Goal: Understand site structure: Grasp the organization and layout of the website

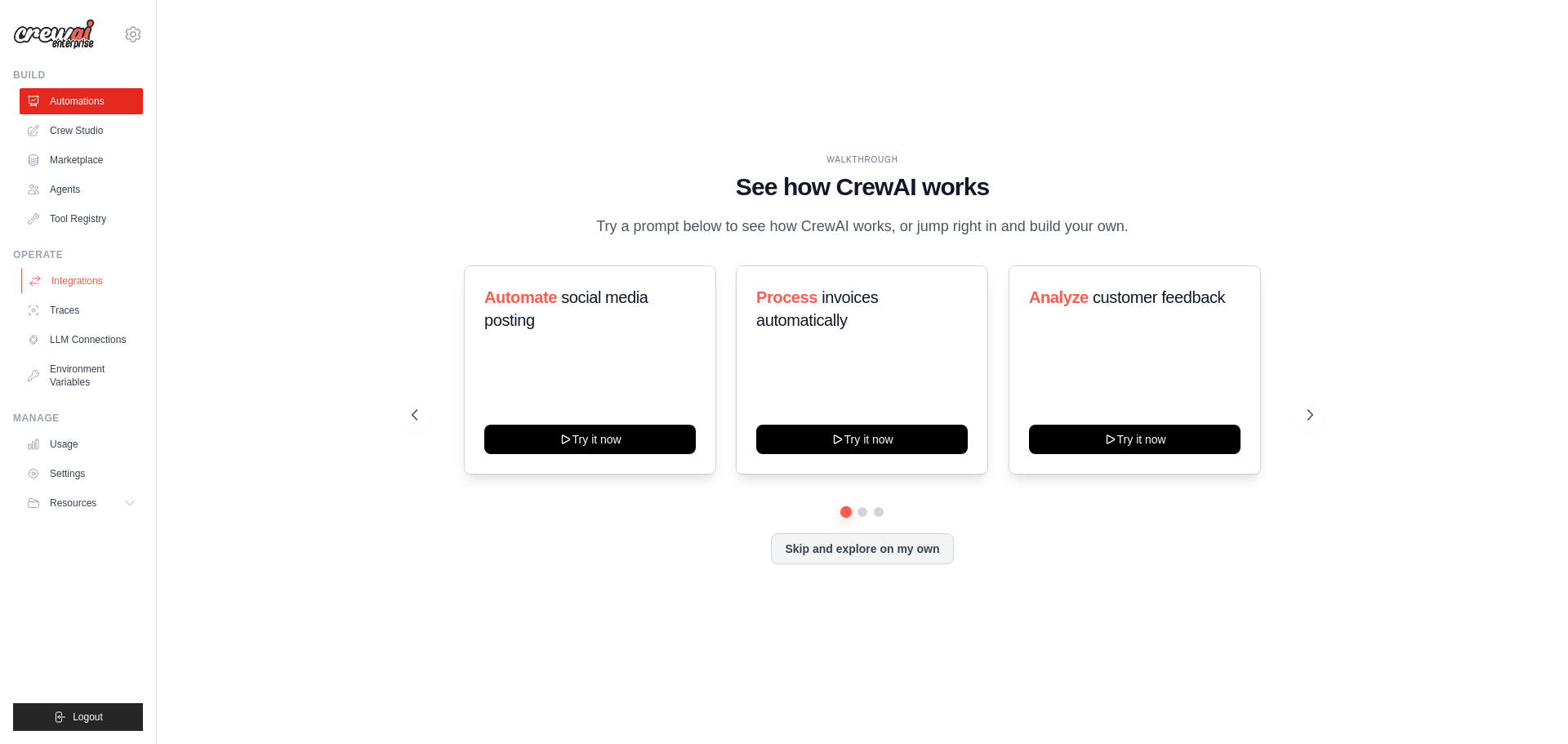
click at [54, 283] on link "Integrations" at bounding box center [83, 281] width 123 height 26
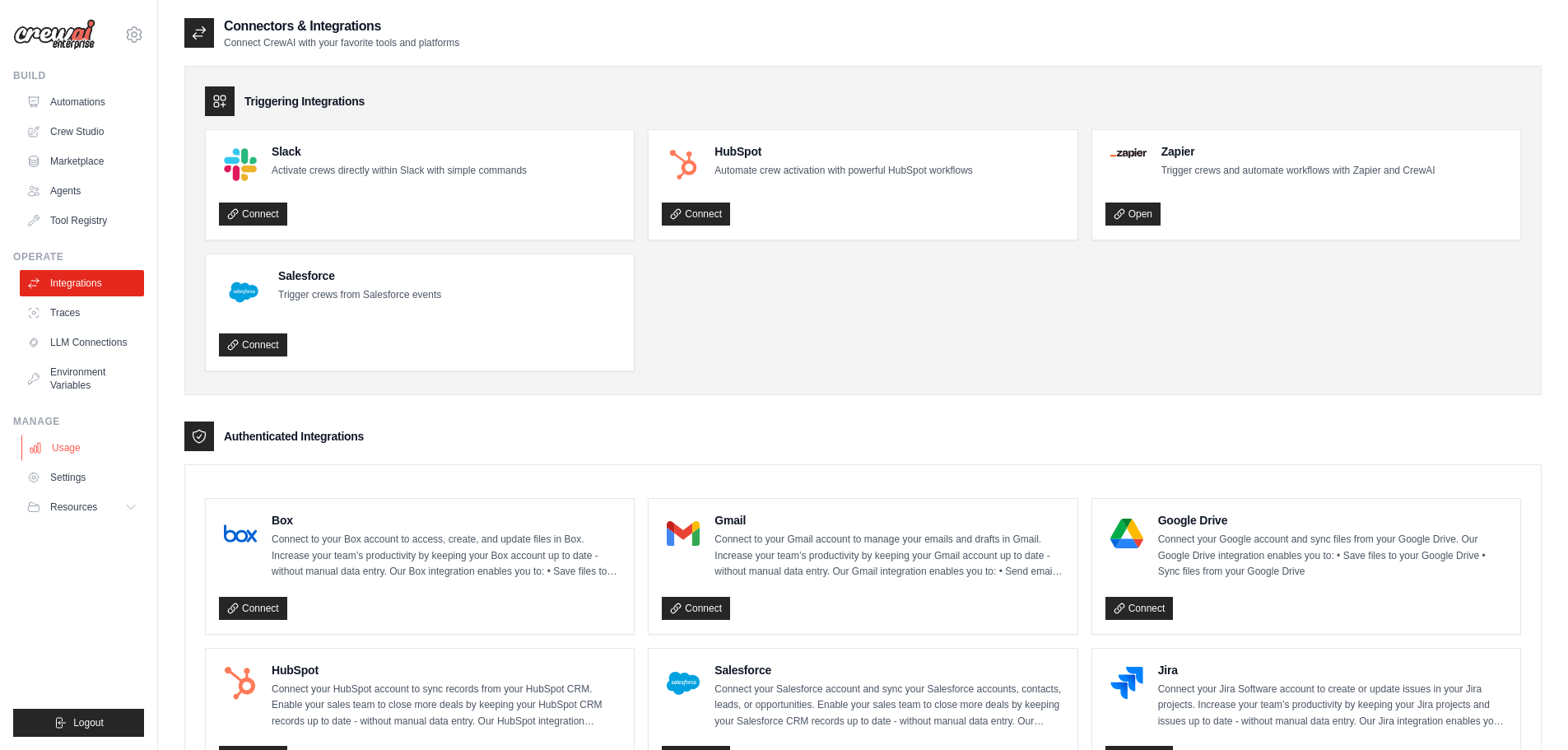
click at [102, 445] on link "Usage" at bounding box center [84, 448] width 124 height 26
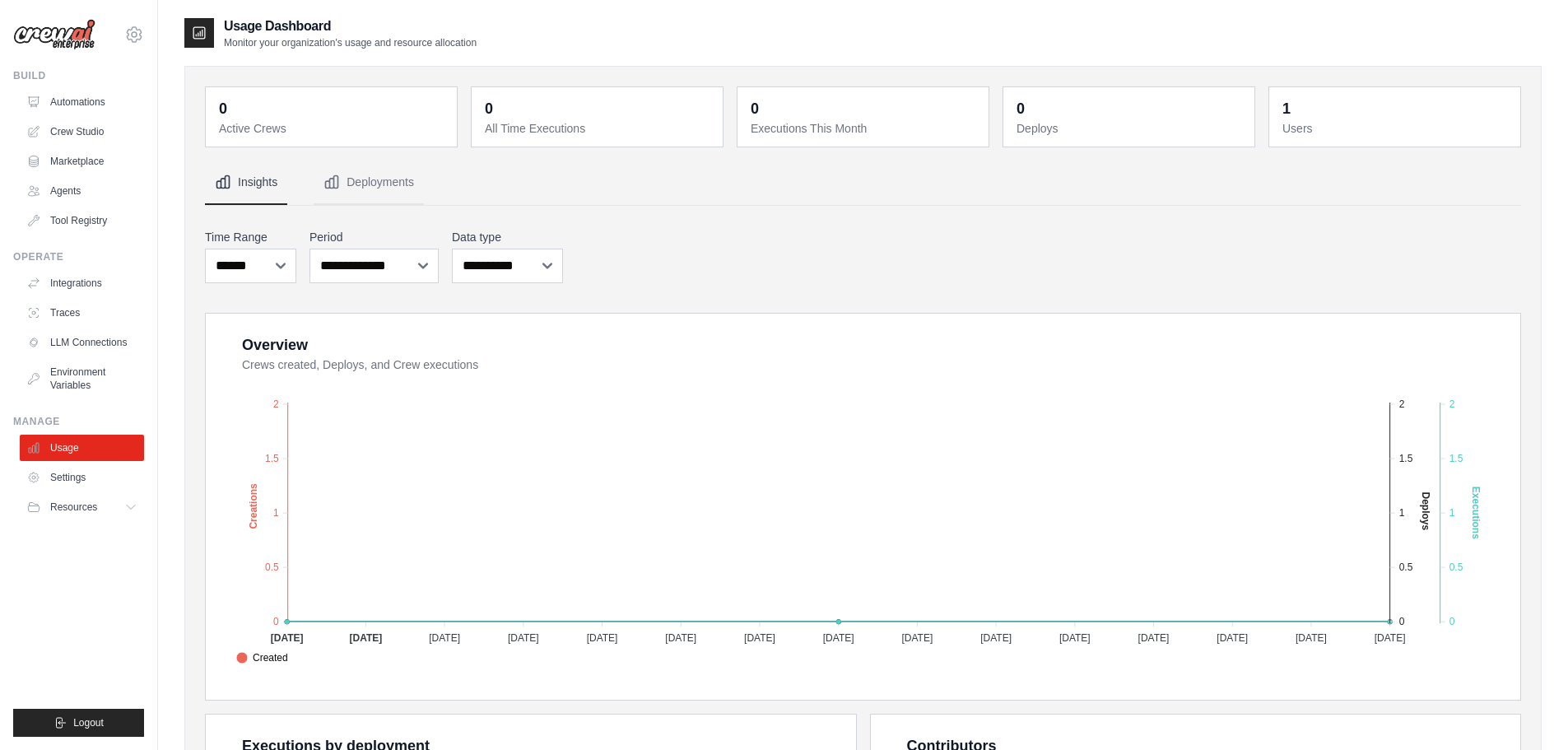
click at [107, 117] on ul "Automations Crew Studio Marketplace Agents Tool Registry" at bounding box center [82, 161] width 124 height 145
click at [89, 112] on link "Automations" at bounding box center [84, 102] width 124 height 26
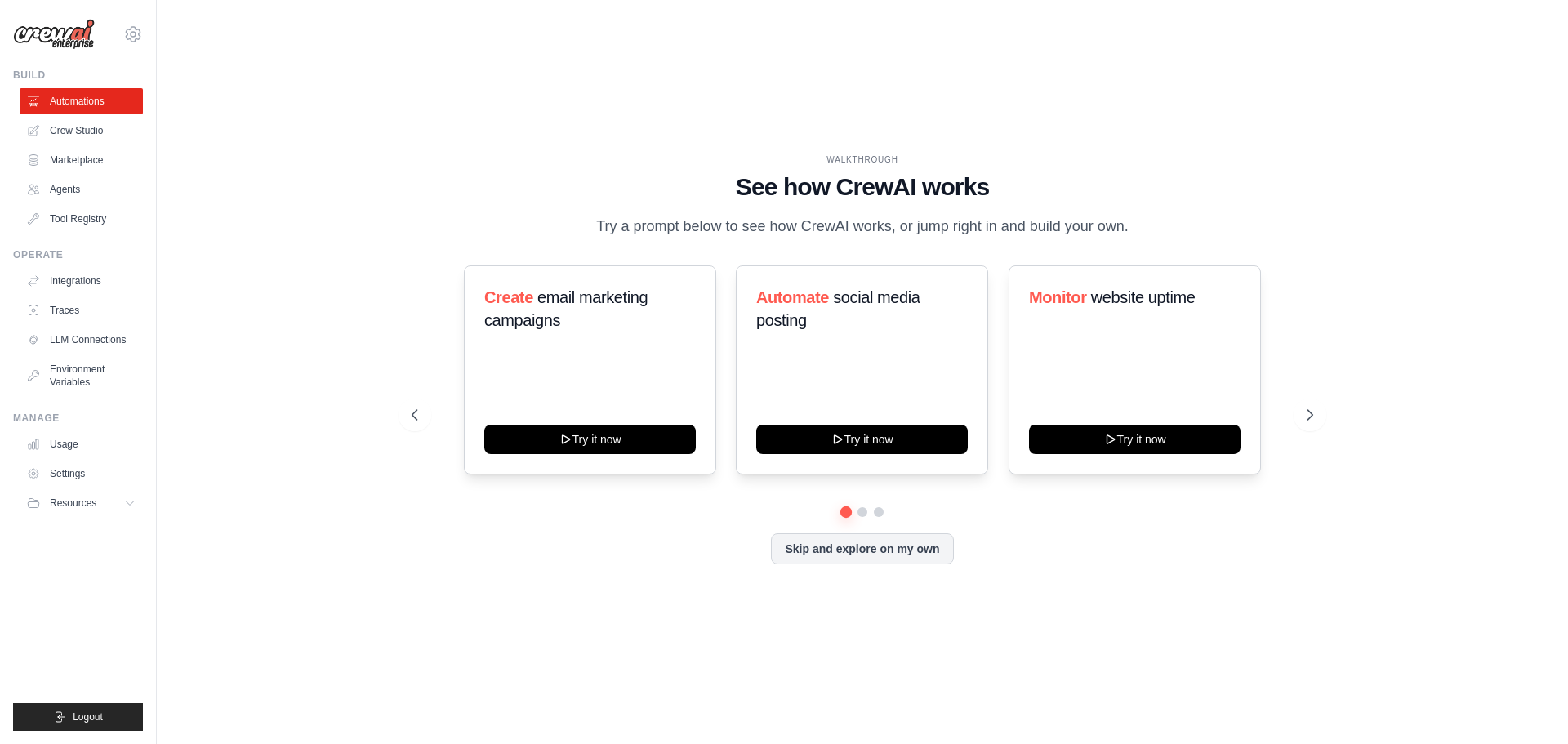
click at [76, 30] on img at bounding box center [53, 34] width 81 height 31
click at [126, 42] on icon at bounding box center [133, 34] width 20 height 20
click at [356, 103] on div "WALKTHROUGH See how CrewAI works Try a prompt below to see how CrewAI works, or…" at bounding box center [863, 372] width 1359 height 712
click at [82, 131] on link "Crew Studio" at bounding box center [83, 131] width 123 height 26
